Goal: Task Accomplishment & Management: Use online tool/utility

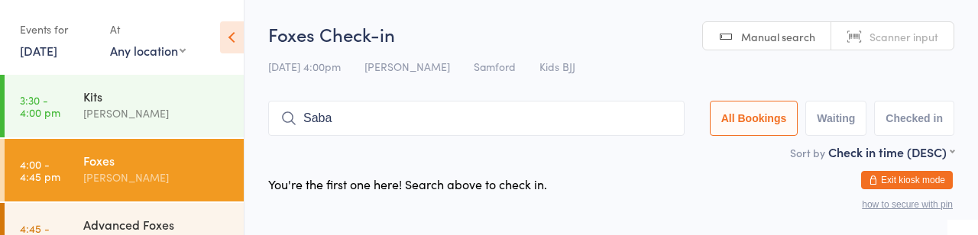
type input "Saba"
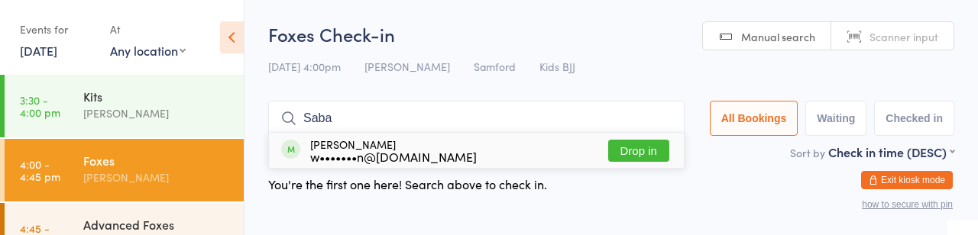
click at [692, 235] on html "You have now entered Kiosk Mode. Members will be able to check themselves in us…" at bounding box center [489, 117] width 978 height 235
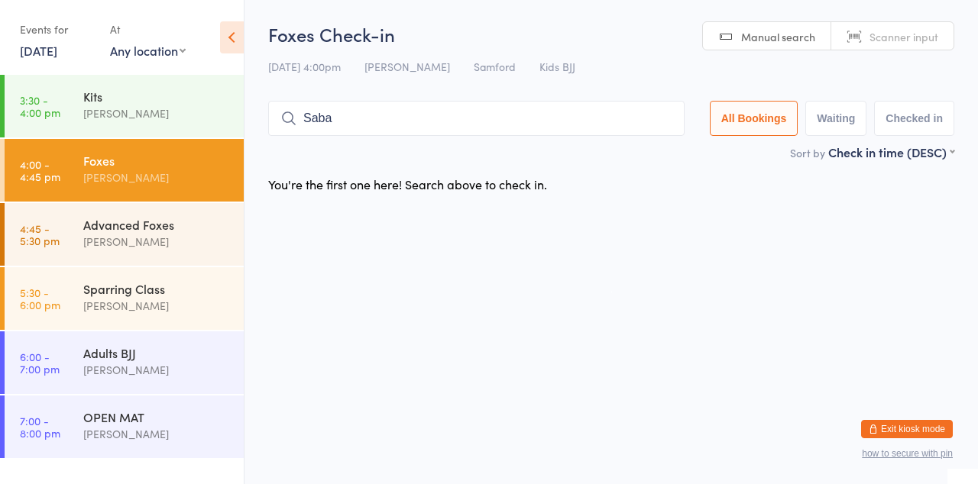
click at [538, 133] on input "Saba" at bounding box center [476, 118] width 416 height 35
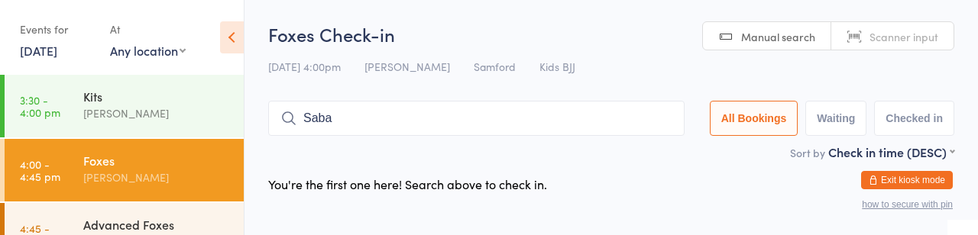
scroll to position [15, 0]
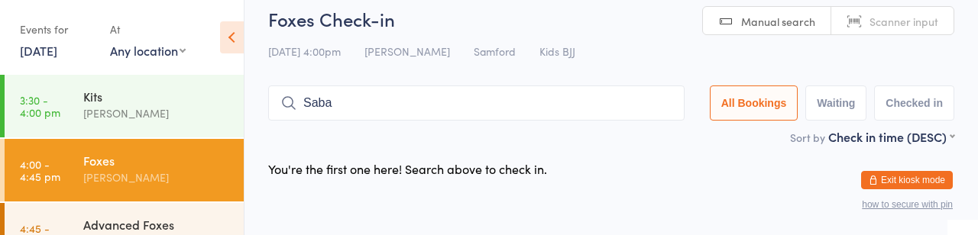
click at [499, 119] on input "Saba" at bounding box center [476, 103] width 416 height 35
click at [604, 119] on input "Saba" at bounding box center [476, 103] width 416 height 35
click at [613, 116] on input "Saba" at bounding box center [476, 103] width 416 height 35
type input "Saba"
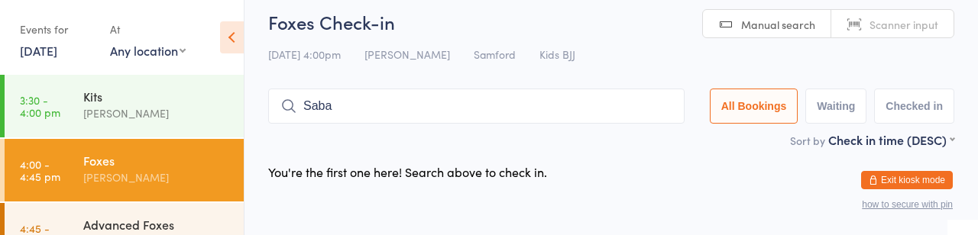
click at [393, 124] on input "Saba" at bounding box center [476, 106] width 416 height 35
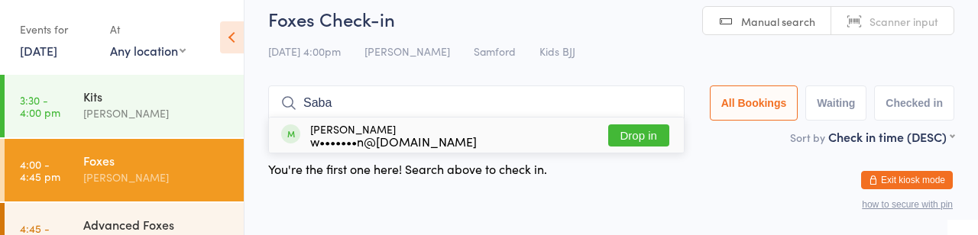
click at [608, 145] on button "Drop in" at bounding box center [638, 136] width 61 height 22
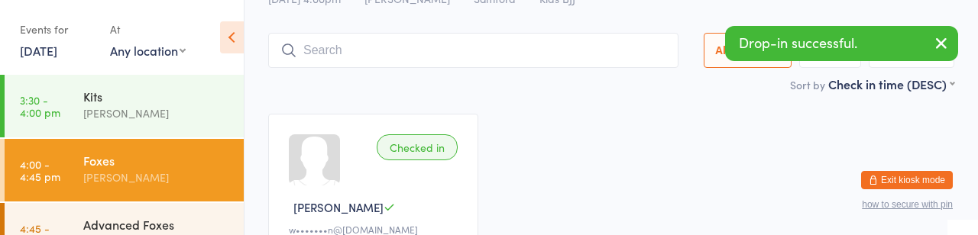
scroll to position [70, 0]
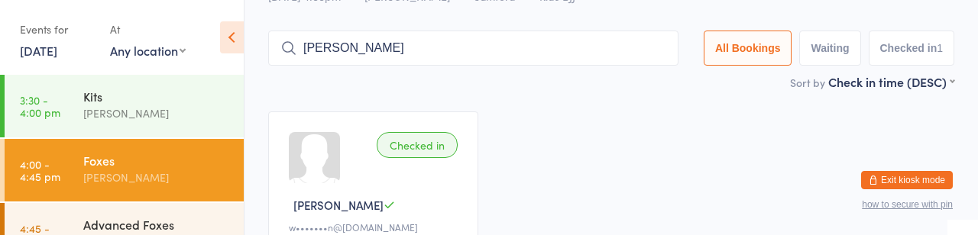
type input "[PERSON_NAME]"
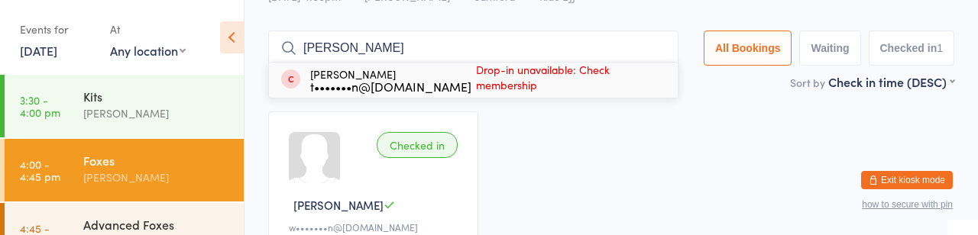
click at [553, 90] on span "Drop-in unavailable: Check membership" at bounding box center [567, 77] width 192 height 38
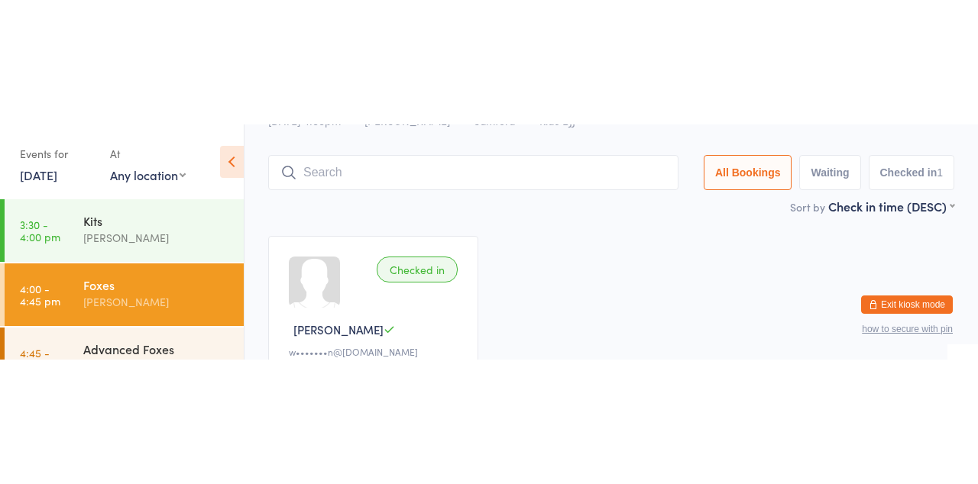
scroll to position [0, 0]
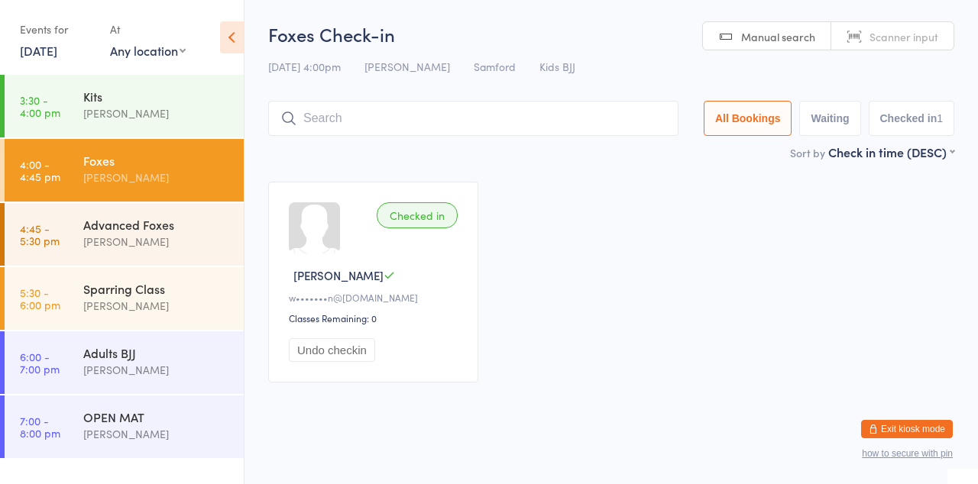
click at [677, 235] on div "Checked in [PERSON_NAME] G w•••••••n@[DOMAIN_NAME] Classes Remaining: 0 Undo ch…" at bounding box center [611, 282] width 714 height 228
click at [148, 235] on div "[PERSON_NAME]" at bounding box center [156, 242] width 147 height 18
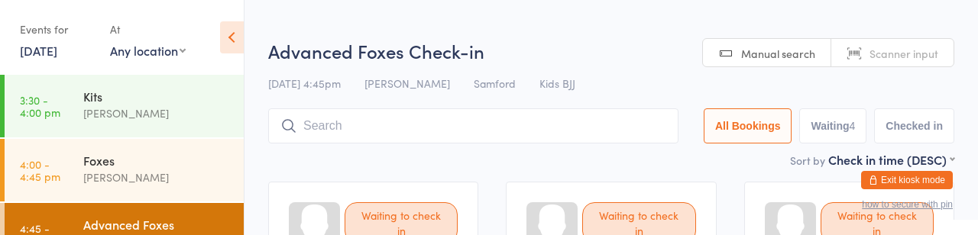
click at [573, 168] on div "Sort by Check in time (DESC) First name (ASC) First name (DESC) Last name (ASC)…" at bounding box center [611, 159] width 686 height 17
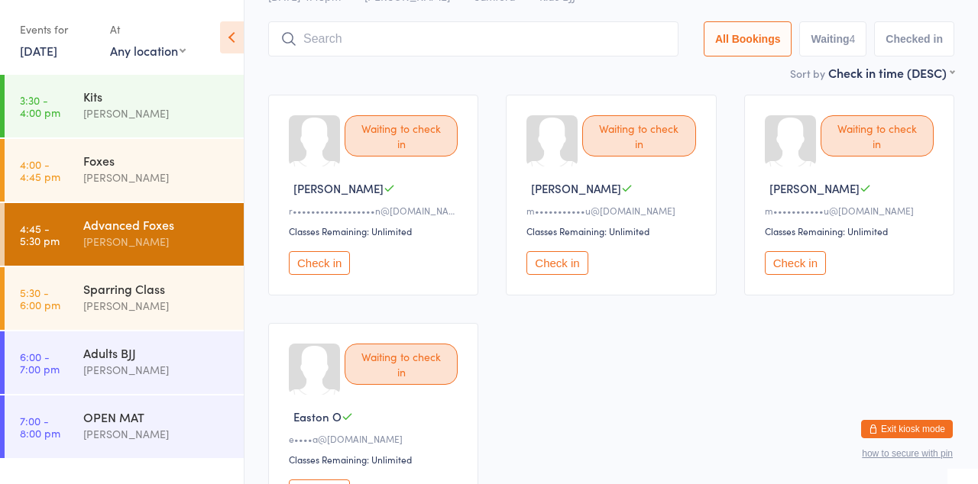
scroll to position [90, 0]
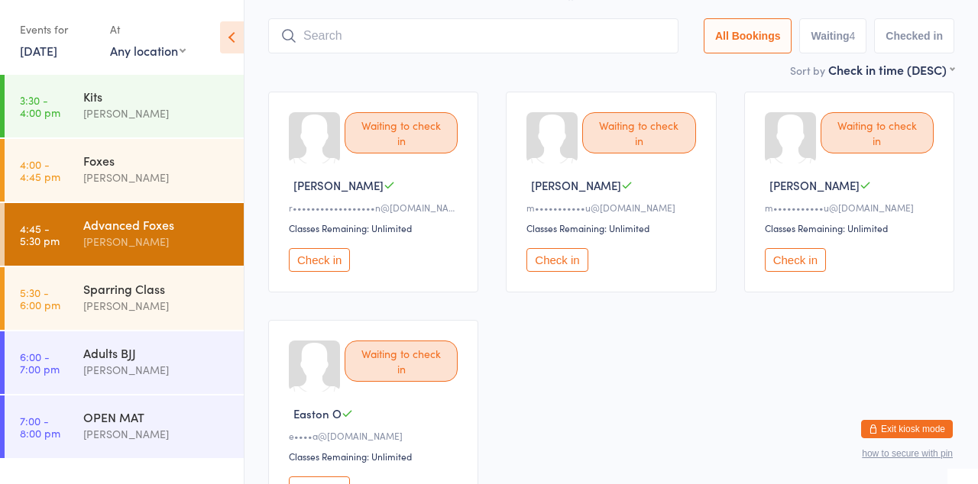
click at [170, 235] on div "[PERSON_NAME]" at bounding box center [156, 306] width 147 height 18
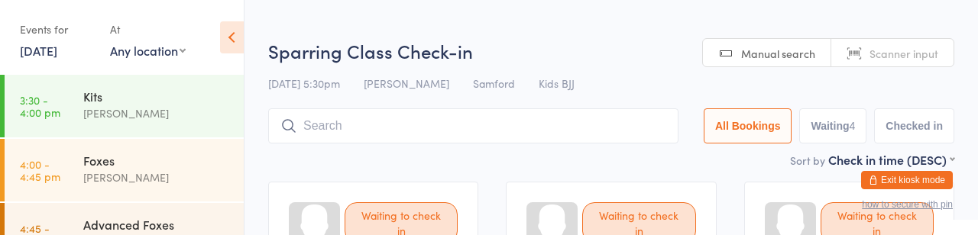
click at [398, 168] on div "Sort by Check in time (DESC) First name (ASC) First name (DESC) Last name (ASC)…" at bounding box center [611, 159] width 686 height 17
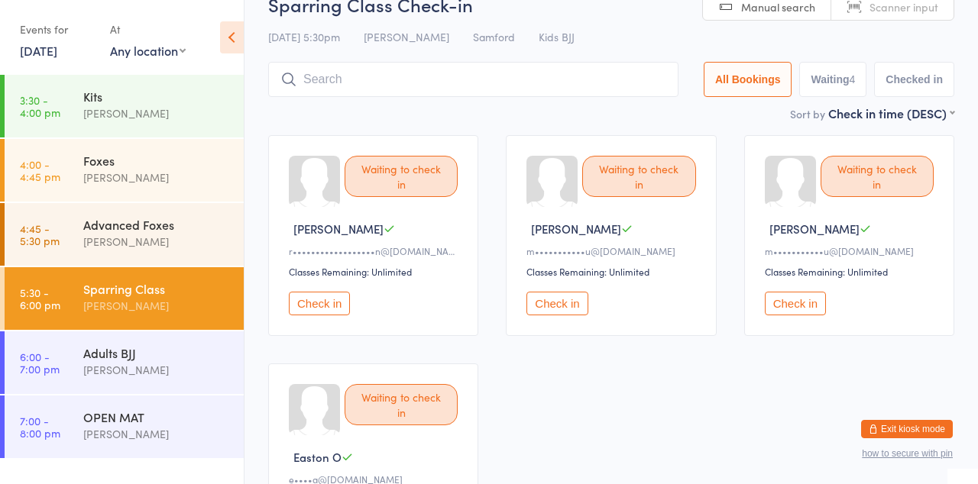
scroll to position [43, 0]
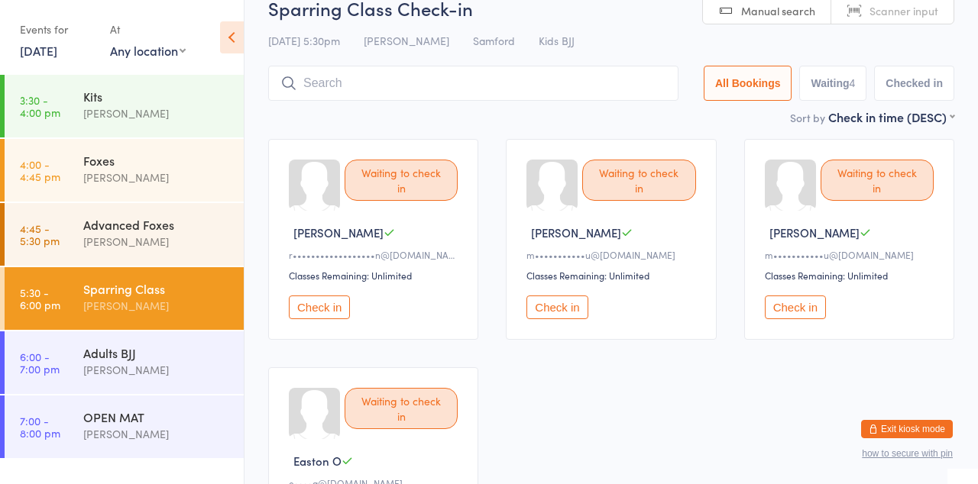
click at [182, 235] on div "[PERSON_NAME]" at bounding box center [156, 242] width 147 height 18
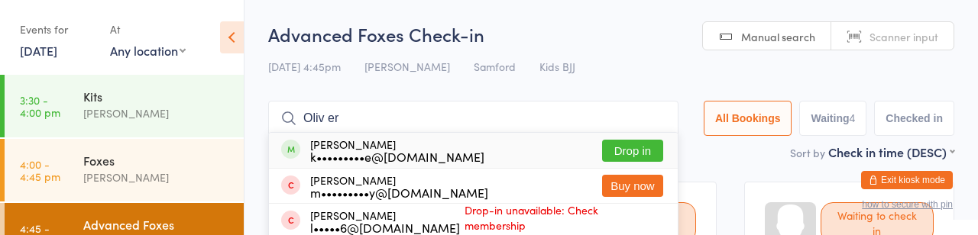
click at [330, 134] on input "Oliv er" at bounding box center [473, 118] width 410 height 35
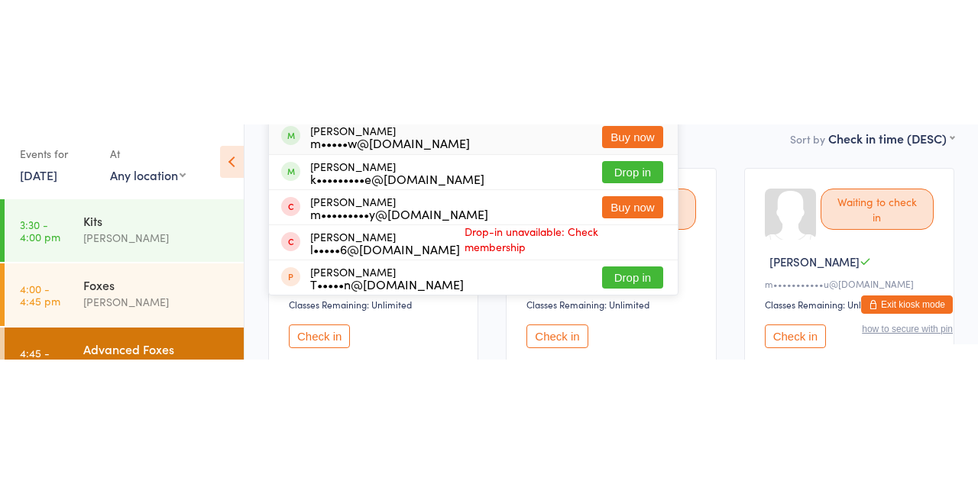
scroll to position [140, 0]
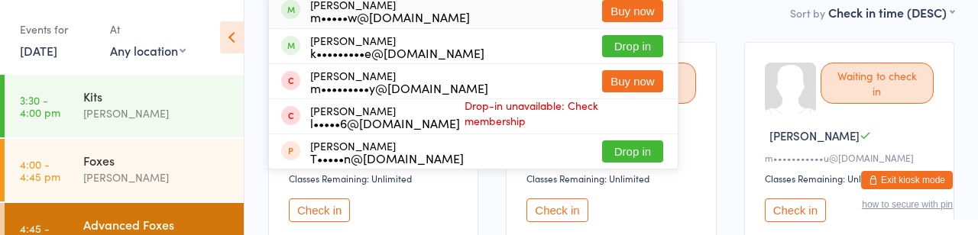
type input "Oliv er"
click at [977, 62] on ui-view "Advanced Foxes Check-in [DATE] 4:45pm [PERSON_NAME] [PERSON_NAME] Kids BJJ Manu…" at bounding box center [610, 184] width 733 height 604
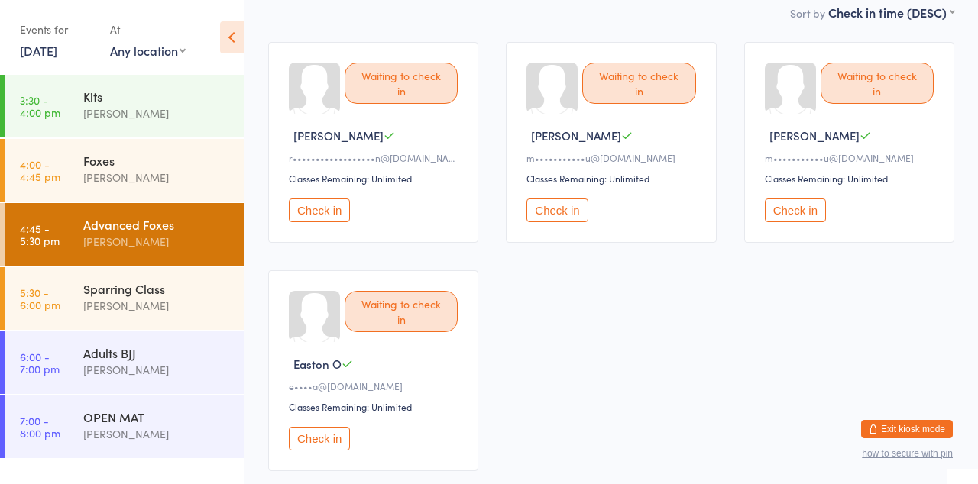
click at [0, 235] on div at bounding box center [2, 363] width 5 height 63
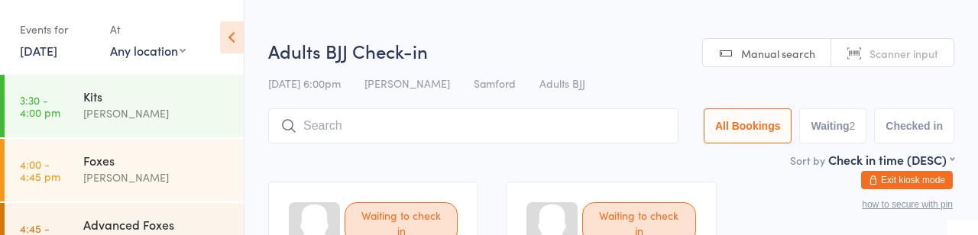
click at [2, 235] on div at bounding box center [2, 234] width 5 height 63
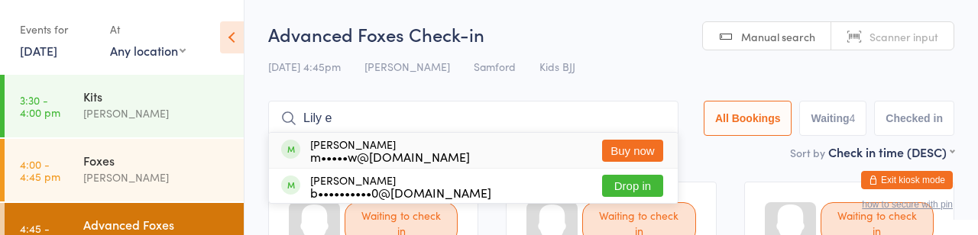
type input "Lily e"
click at [602, 154] on button "Buy now" at bounding box center [632, 151] width 61 height 22
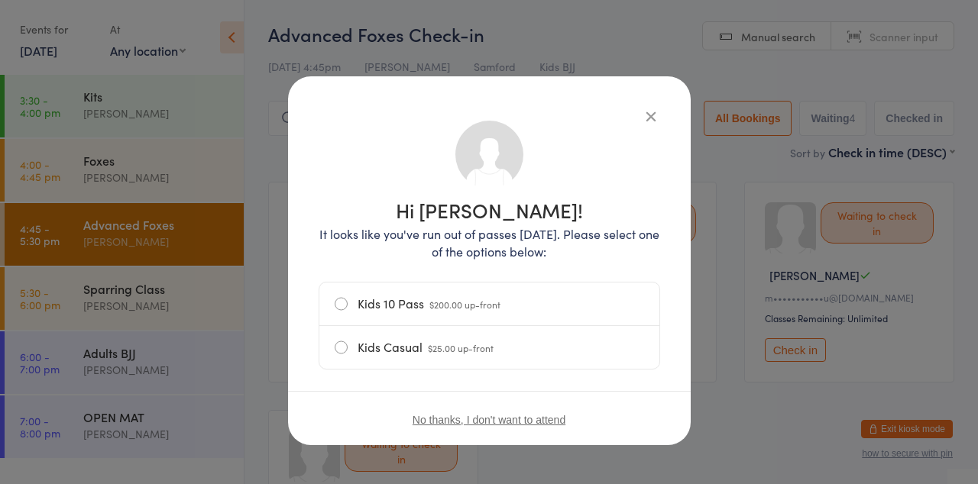
click at [565, 235] on button "No thanks, I don't want to attend" at bounding box center [489, 420] width 153 height 12
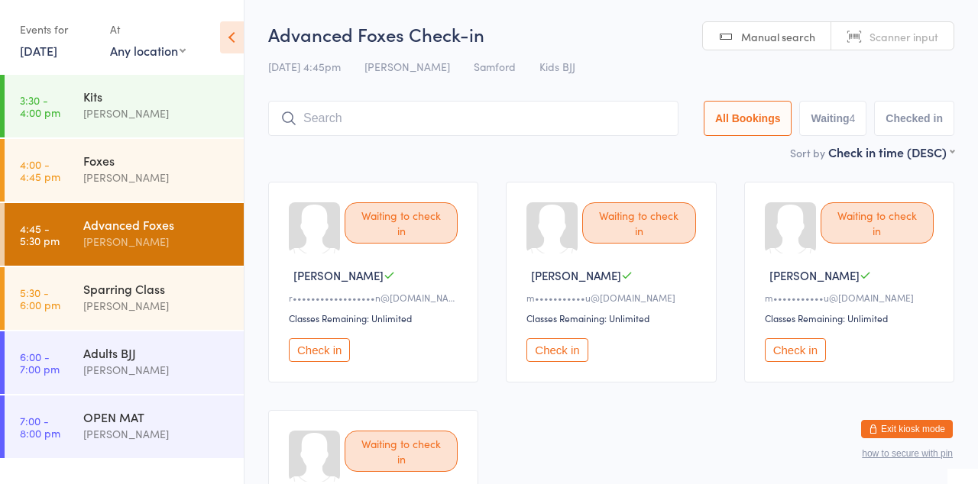
click at [547, 125] on input "search" at bounding box center [473, 118] width 410 height 35
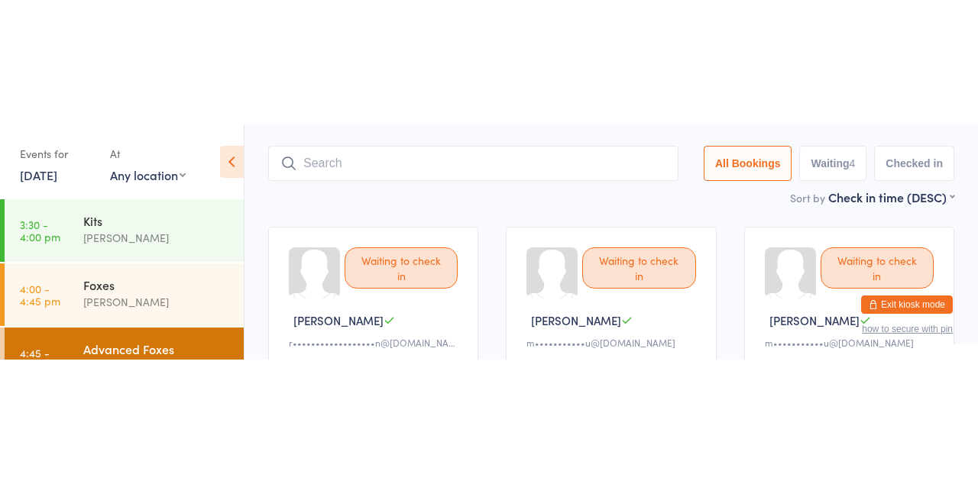
scroll to position [112, 0]
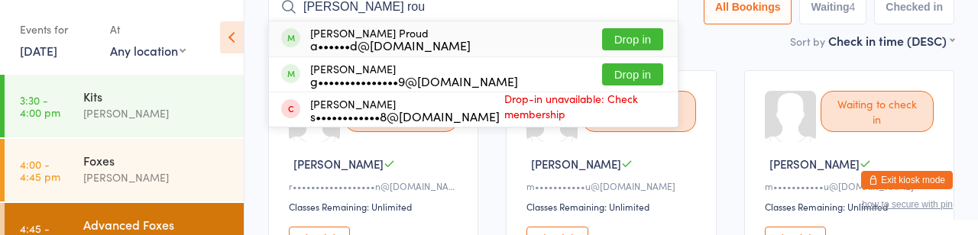
type input "[PERSON_NAME] rou"
click at [602, 50] on button "Drop in" at bounding box center [632, 39] width 61 height 22
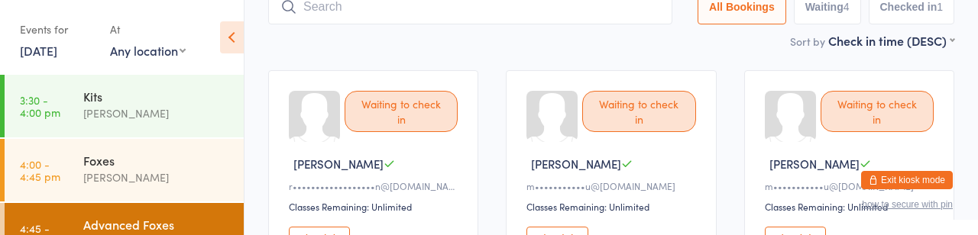
click at [308, 235] on button "Check in" at bounding box center [319, 239] width 61 height 24
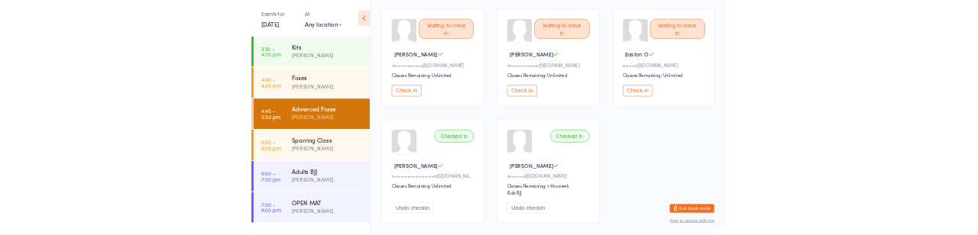
scroll to position [0, 0]
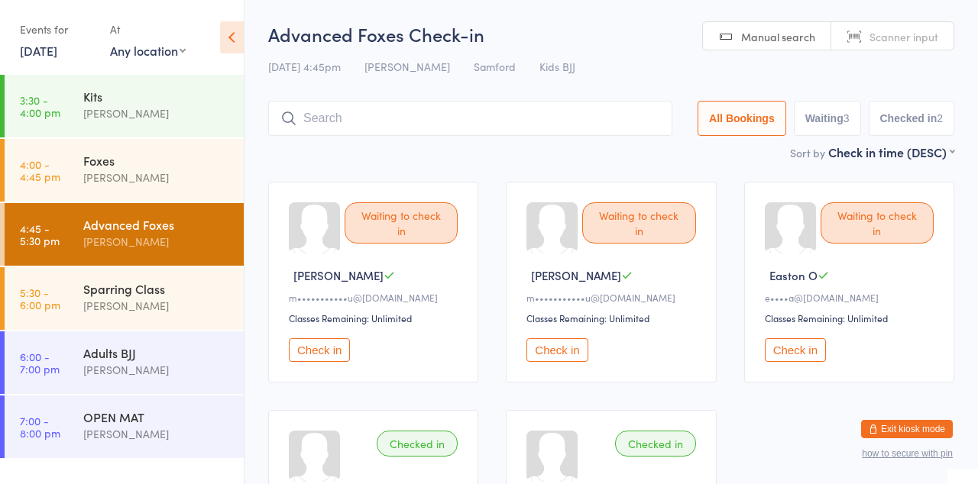
click at [479, 112] on input "search" at bounding box center [470, 118] width 404 height 35
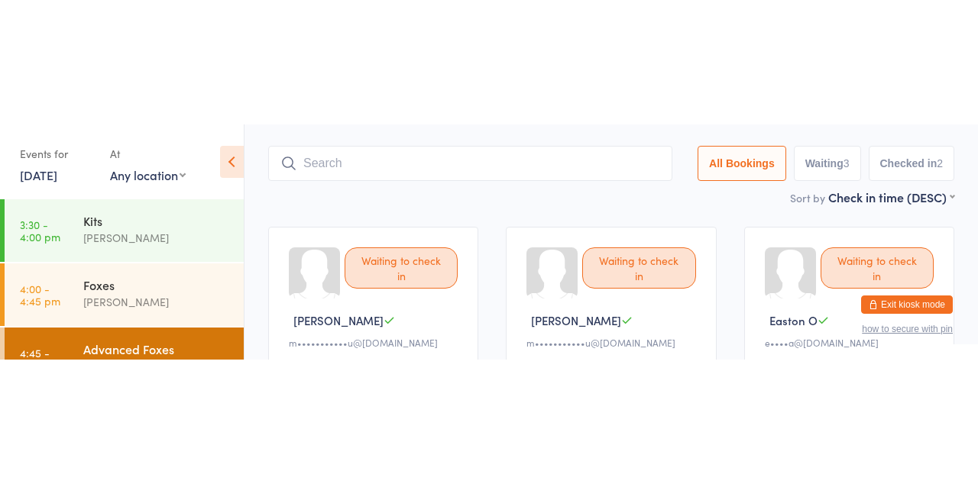
scroll to position [112, 0]
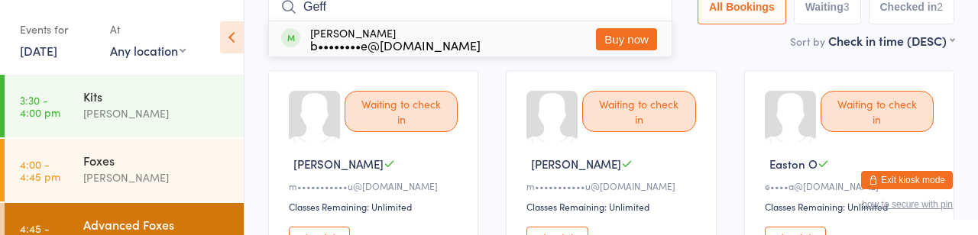
type input "Geff"
click at [465, 43] on div "[PERSON_NAME] b••••••••e@[DOMAIN_NAME]" at bounding box center [395, 39] width 170 height 24
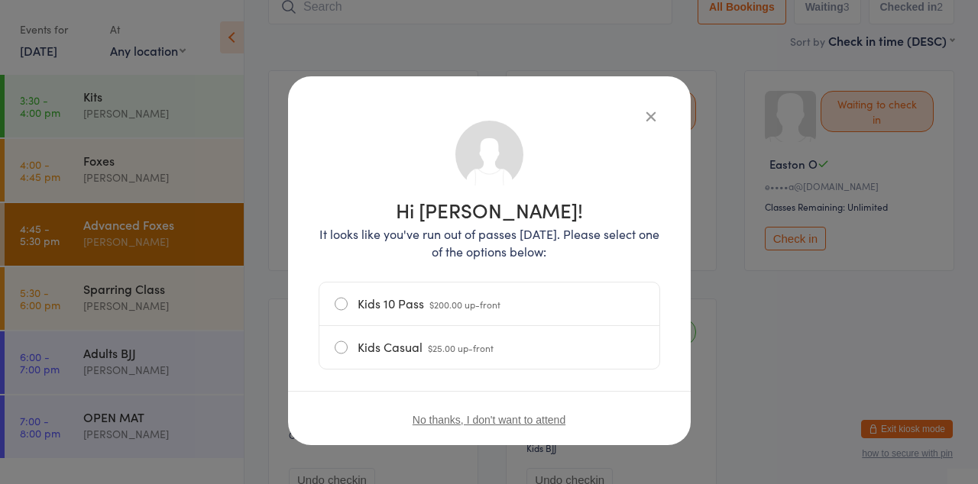
click at [659, 124] on icon "button" at bounding box center [650, 116] width 17 height 17
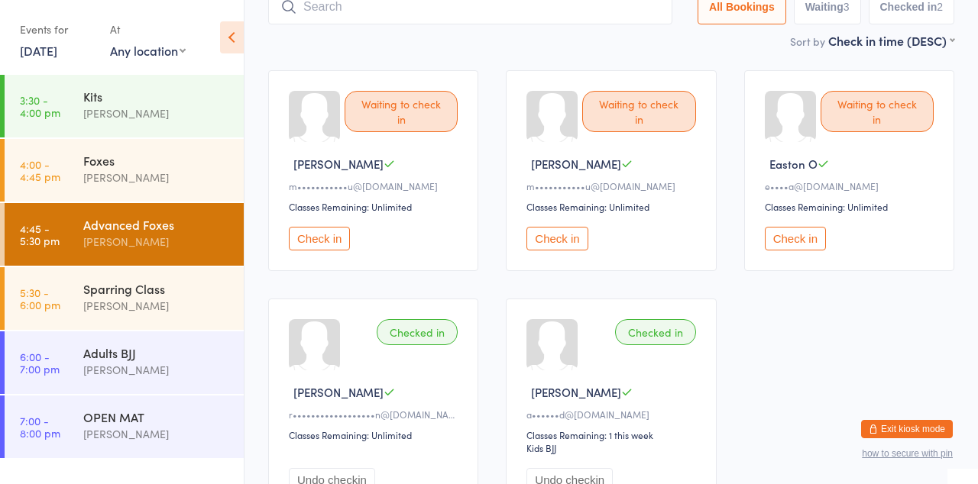
click at [668, 121] on div "Waiting to check in" at bounding box center [638, 111] width 113 height 41
click at [336, 18] on input "search" at bounding box center [470, 6] width 404 height 35
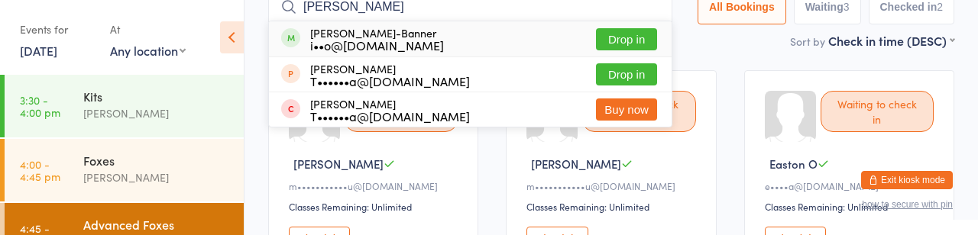
type input "[PERSON_NAME]"
click at [596, 43] on button "Drop in" at bounding box center [626, 39] width 61 height 22
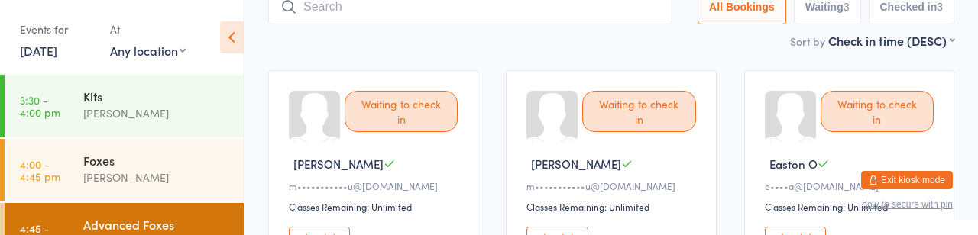
click at [524, 20] on input "search" at bounding box center [470, 6] width 404 height 35
type input "[PERSON_NAME]"
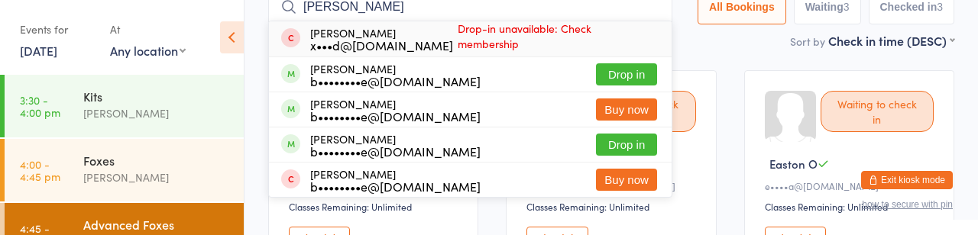
click at [694, 75] on main "Advanced Foxes Check-in [DATE] 4:45pm [PERSON_NAME] [PERSON_NAME] Kids BJJ Manu…" at bounding box center [611, 218] width 686 height 617
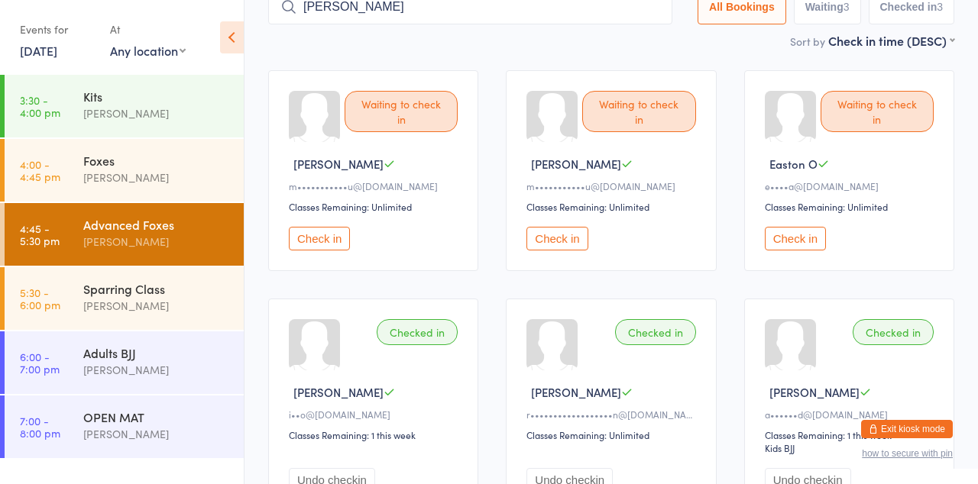
click at [161, 233] on div "Advanced Foxes" at bounding box center [156, 224] width 147 height 17
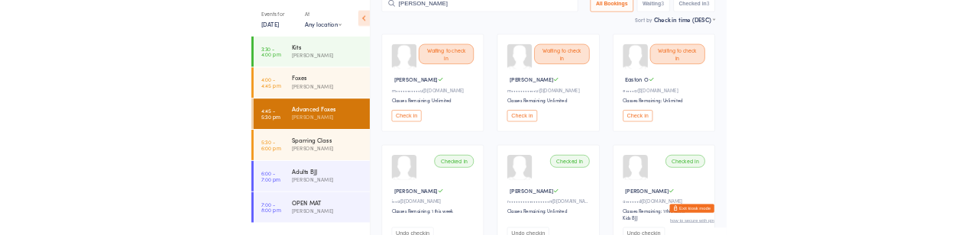
scroll to position [0, 0]
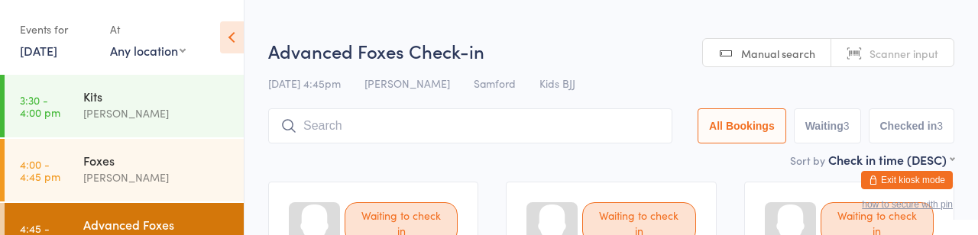
click at [438, 133] on input "search" at bounding box center [470, 125] width 404 height 35
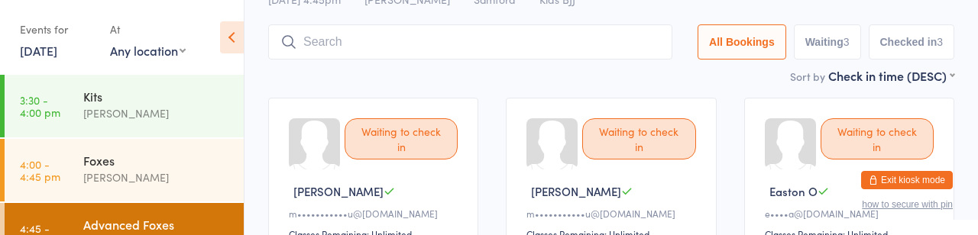
scroll to position [119, 0]
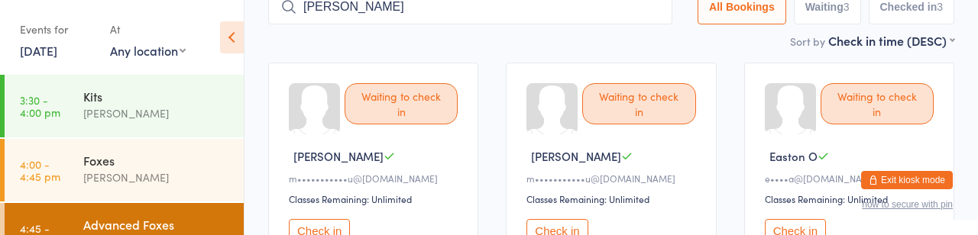
type input "[PERSON_NAME]"
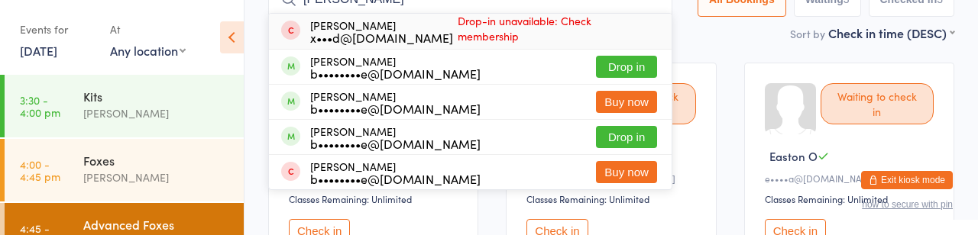
click at [596, 70] on button "Drop in" at bounding box center [626, 67] width 61 height 22
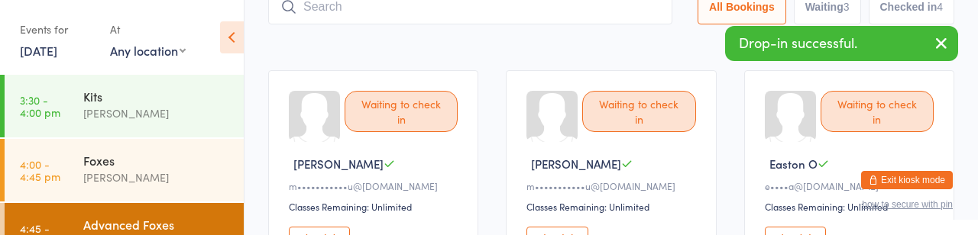
click at [466, 8] on input "search" at bounding box center [470, 6] width 404 height 35
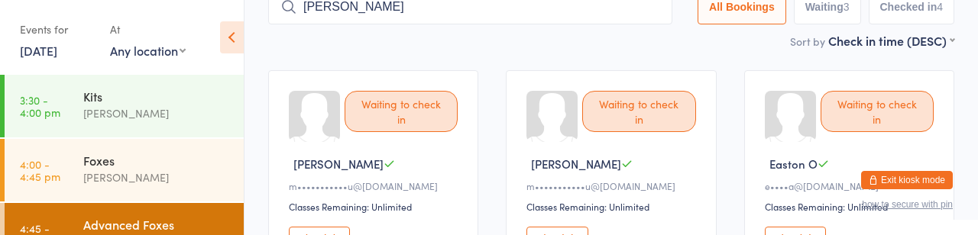
type input "[PERSON_NAME]"
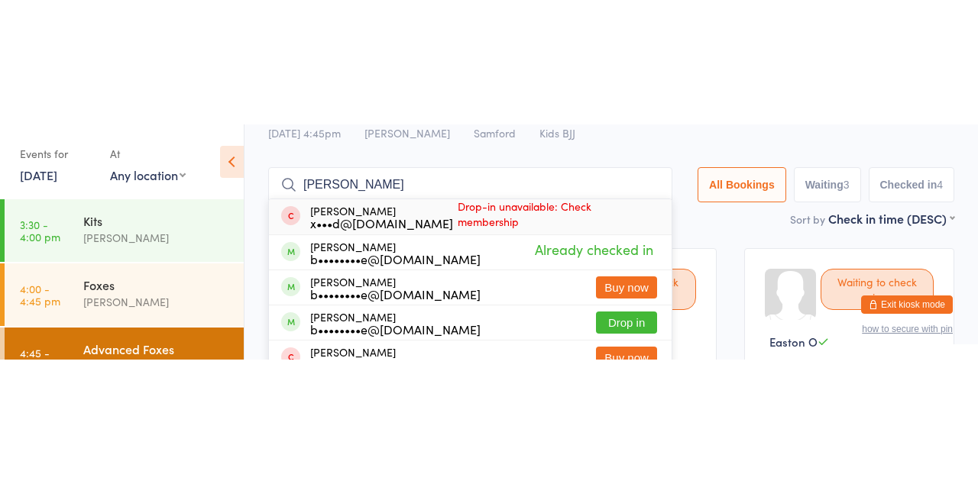
scroll to position [56, 0]
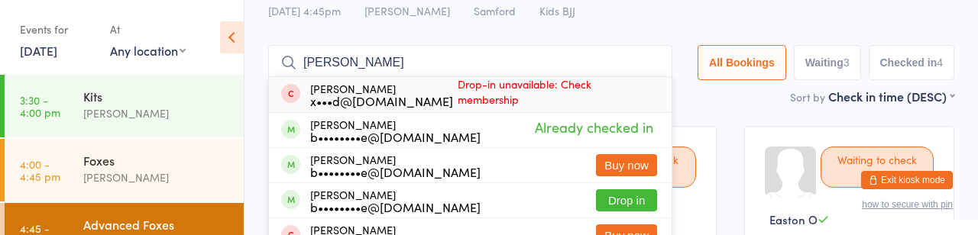
click at [596, 235] on button "Buy now" at bounding box center [626, 236] width 61 height 22
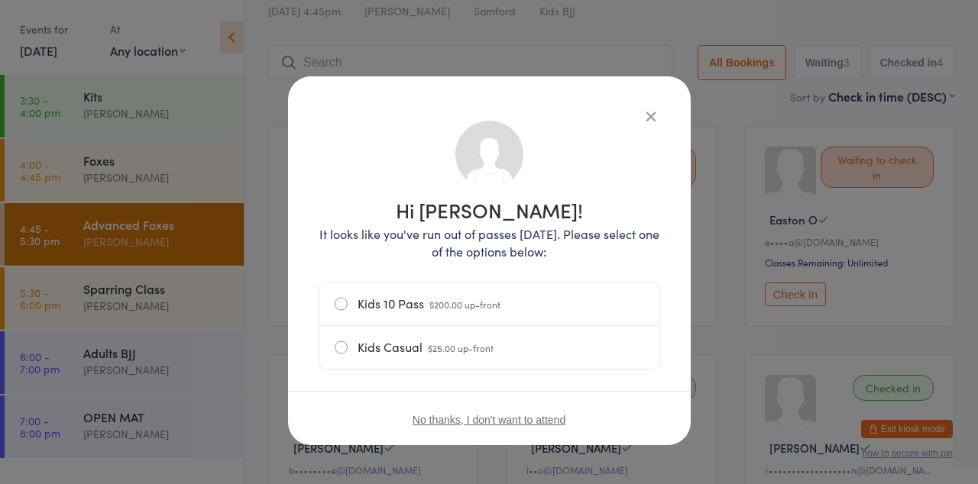
click at [344, 235] on label "Kids 10 Pass $200.00 up-front" at bounding box center [489, 304] width 309 height 43
click at [0, 0] on input "Kids 10 Pass $200.00 up-front" at bounding box center [0, 0] width 0 height 0
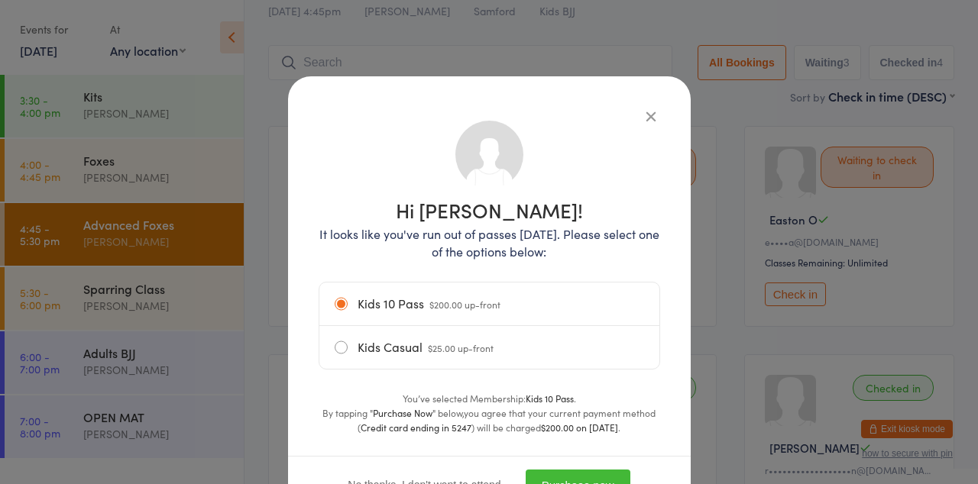
click at [617, 235] on button "Purchase now" at bounding box center [578, 485] width 105 height 31
